Goal: Task Accomplishment & Management: Manage account settings

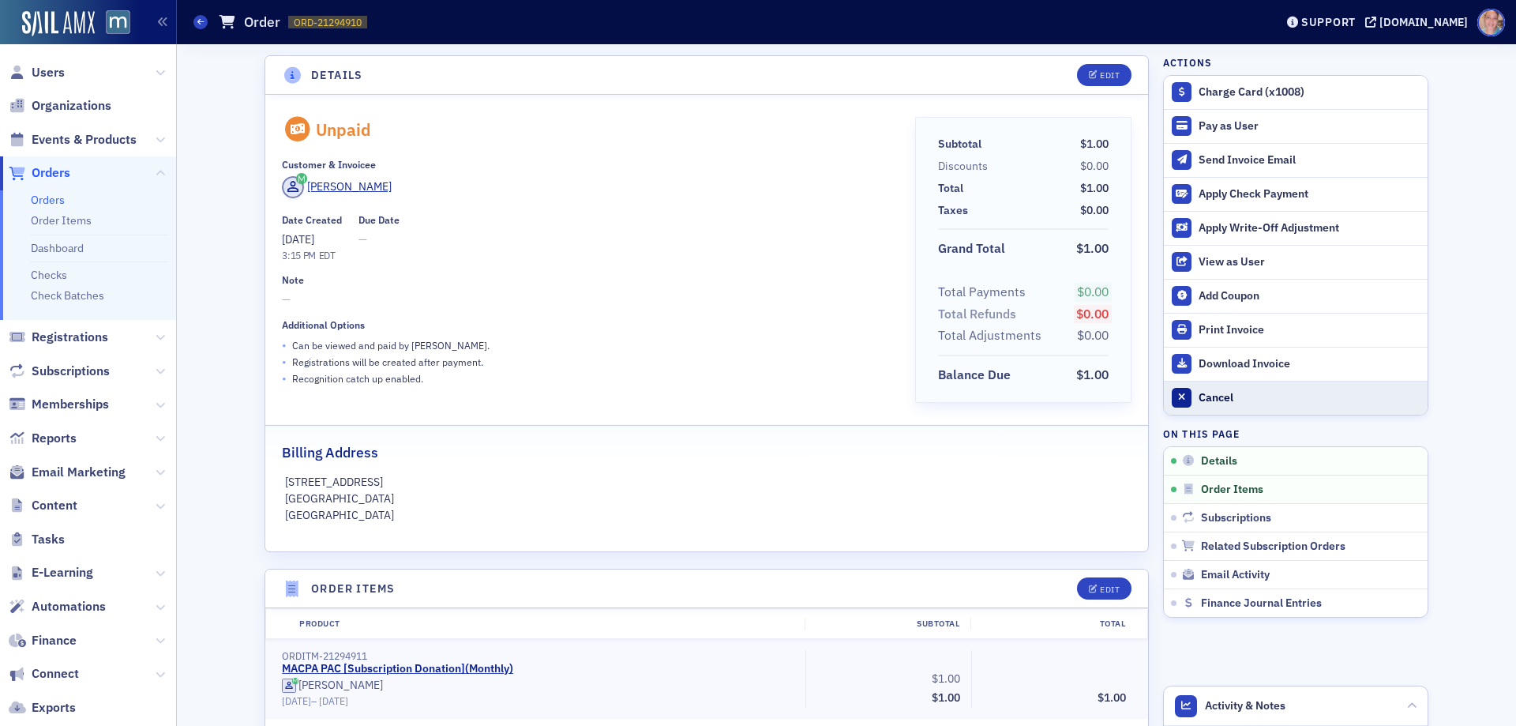
click at [1221, 391] on div "Cancel" at bounding box center [1308, 398] width 221 height 14
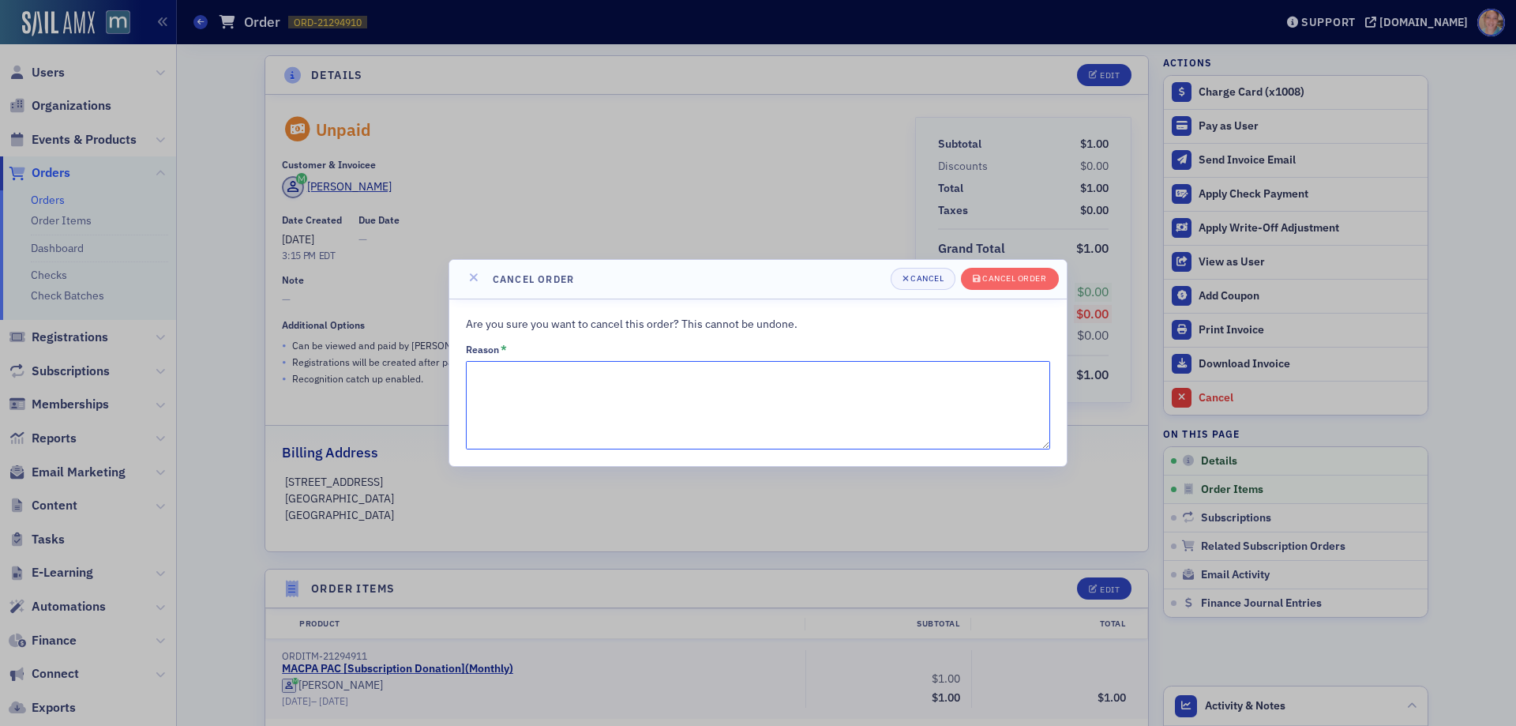
drag, startPoint x: 561, startPoint y: 388, endPoint x: 928, endPoint y: 423, distance: 369.5
click at [561, 388] on textarea "Reason *" at bounding box center [758, 405] width 584 height 88
type textarea "Approval to cancel this order was given by [PERSON_NAME]."
click at [1011, 283] on div "Cancel order" at bounding box center [1014, 278] width 64 height 9
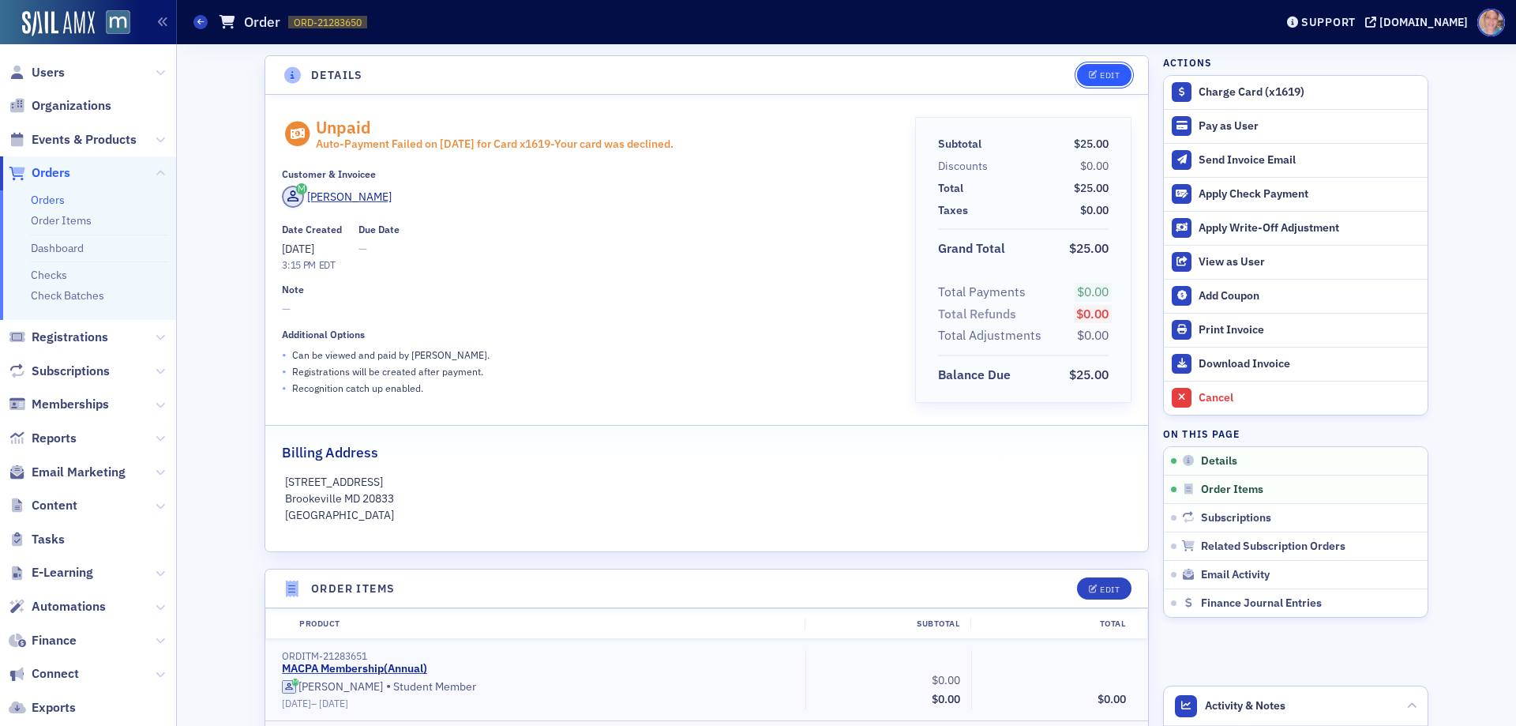
click at [1089, 73] on icon "button" at bounding box center [1093, 75] width 9 height 9
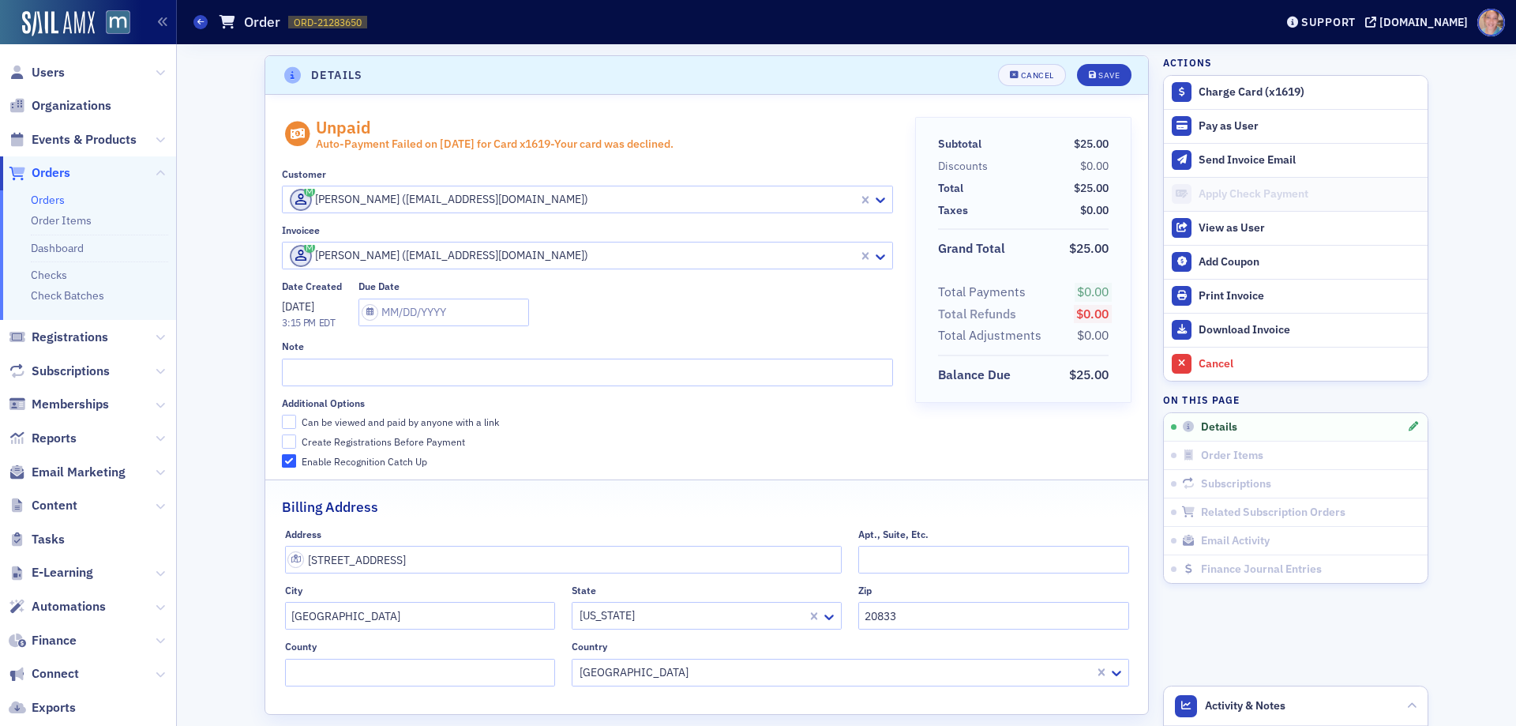
scroll to position [3, 0]
click at [1089, 73] on icon "submit" at bounding box center [1093, 72] width 8 height 9
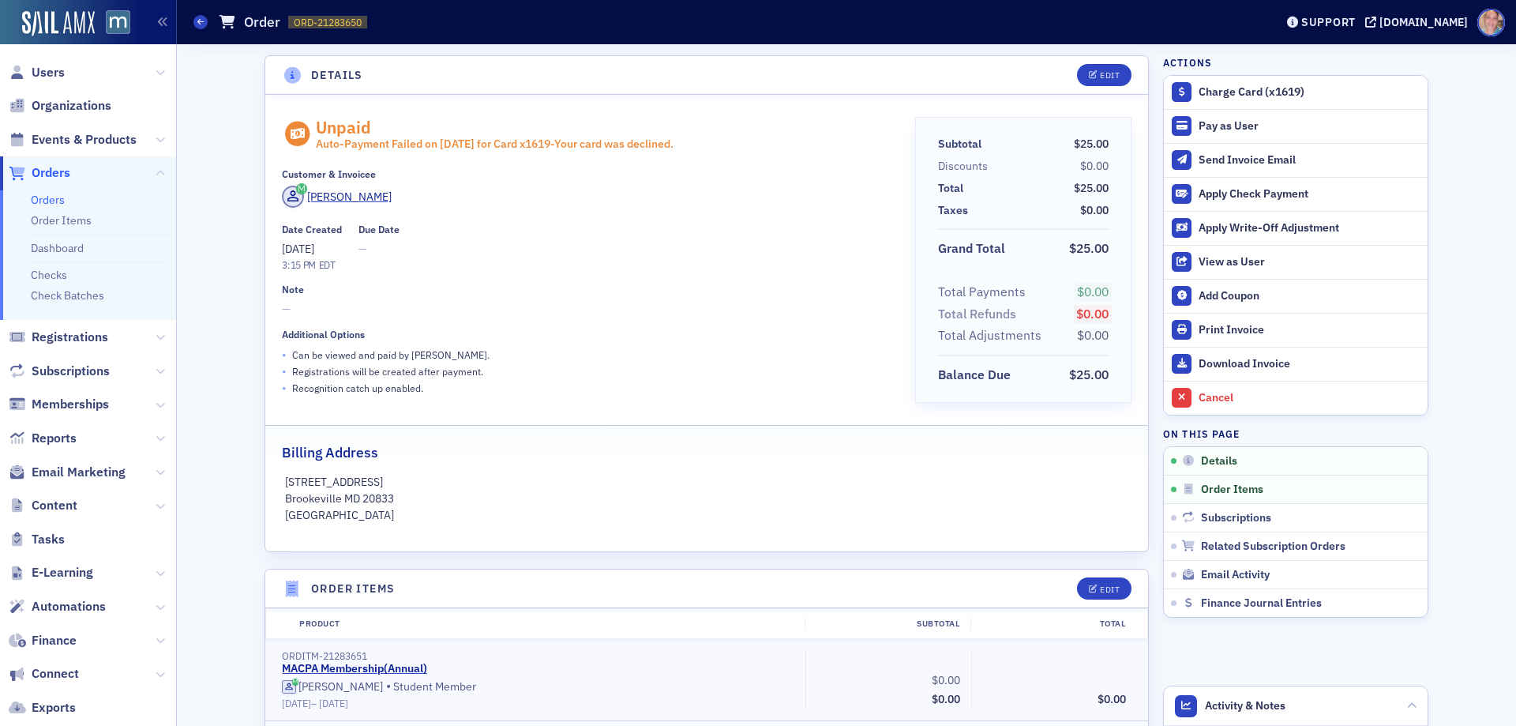
scroll to position [316, 0]
